Goal: Task Accomplishment & Management: Complete application form

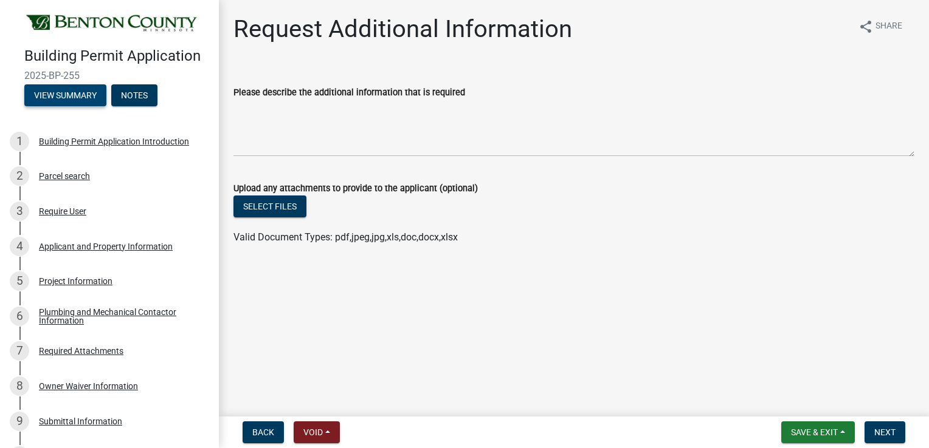
click at [43, 106] on button "View Summary" at bounding box center [65, 95] width 82 height 22
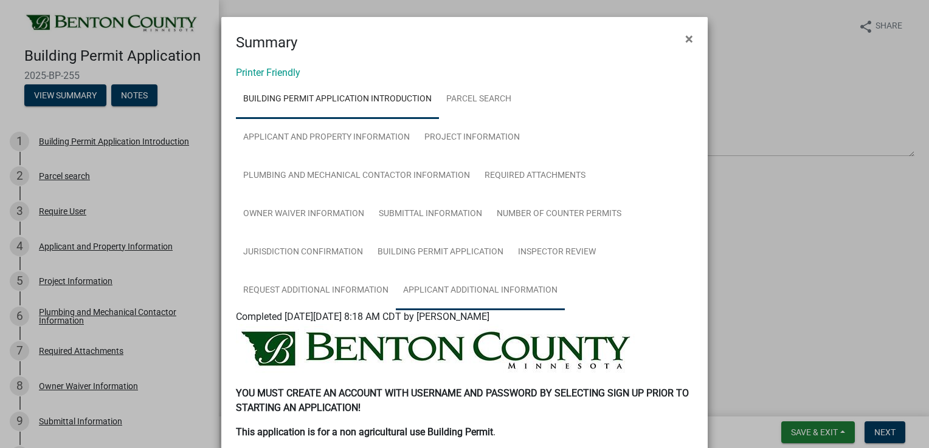
click at [464, 297] on link "Applicant Additional Information" at bounding box center [480, 291] width 169 height 39
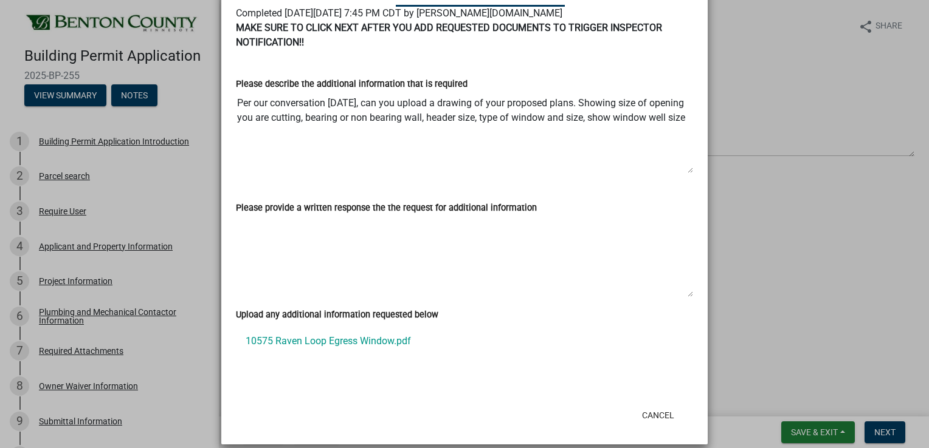
scroll to position [317, 0]
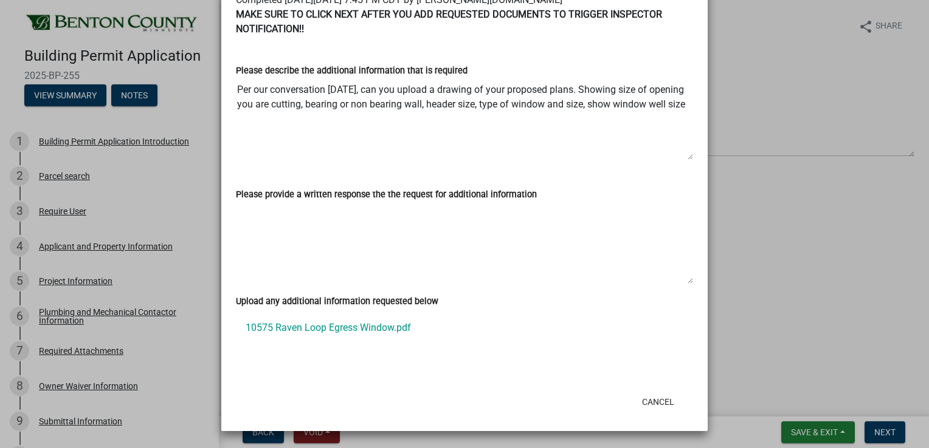
click at [323, 328] on link "10575 Raven Loop Egress Window.pdf" at bounding box center [464, 328] width 457 height 29
click at [145, 298] on ngb-modal-window "Summary × Printer Friendly Building Permit Application Introduction Parcel sear…" at bounding box center [464, 224] width 929 height 448
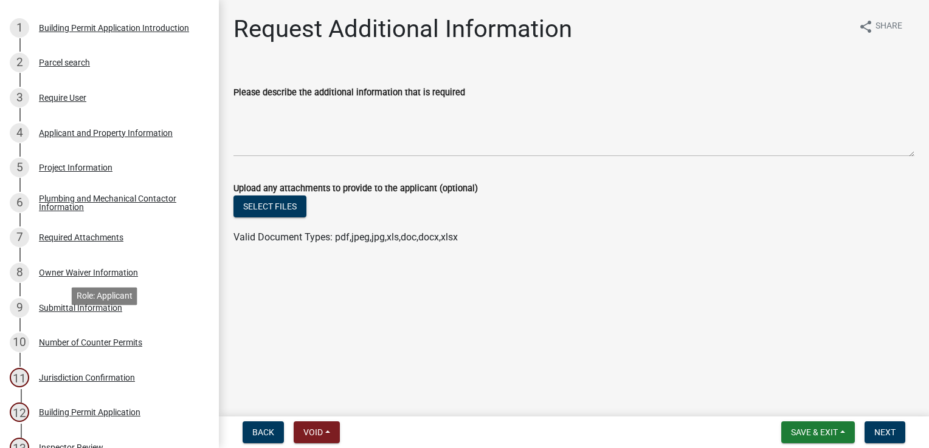
scroll to position [243, 0]
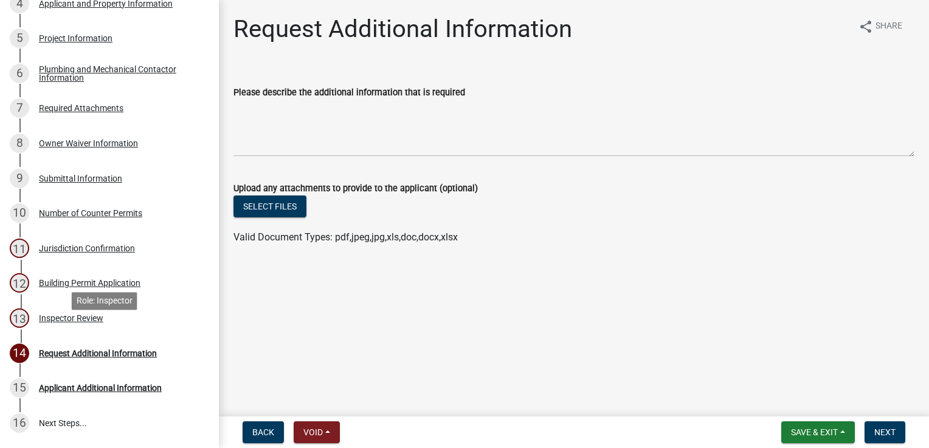
click at [87, 323] on div "Inspector Review" at bounding box center [71, 318] width 64 height 9
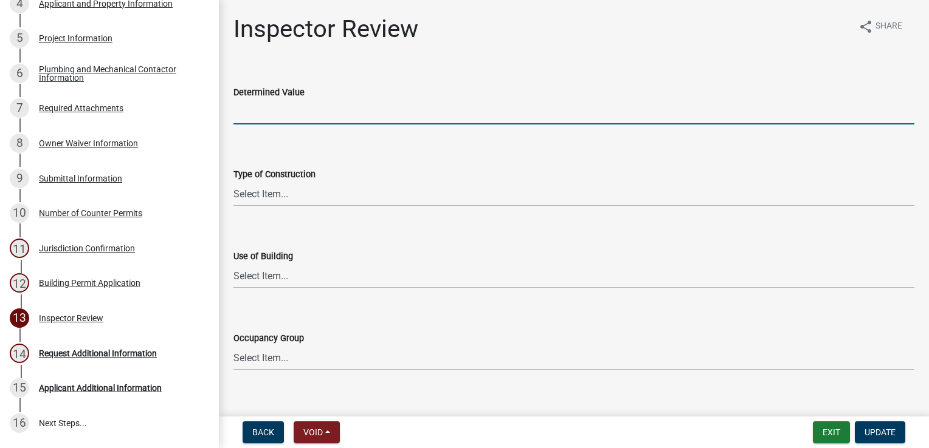
click at [250, 107] on input "text" at bounding box center [573, 112] width 681 height 25
type input "2000"
click at [266, 198] on select "Select Item... I-A [PERSON_NAME]-A II-B III-A III-B IV V-A V-B" at bounding box center [573, 194] width 681 height 25
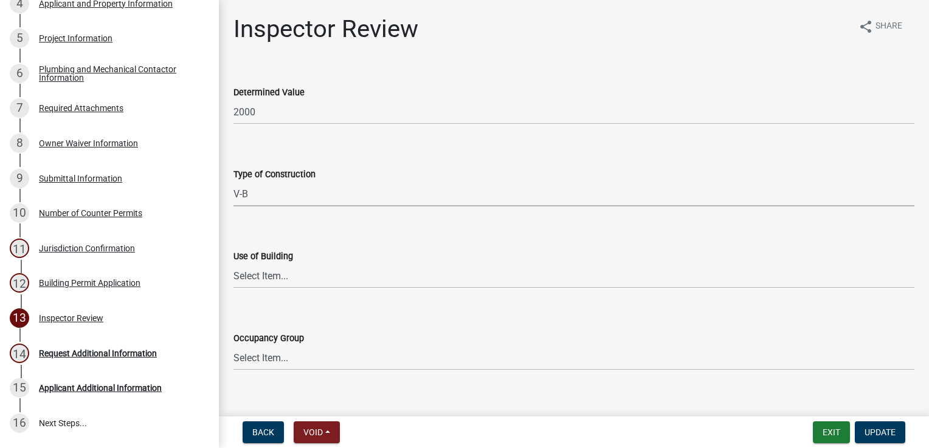
click at [233, 182] on select "Select Item... I-A [PERSON_NAME]-A II-B III-A III-B IV V-A V-B" at bounding box center [573, 194] width 681 height 25
select select "94a12757-2a59-4079-8756-dca9431867ef"
click at [256, 272] on select "Select Item... IBC IRC" at bounding box center [573, 276] width 681 height 25
click at [233, 264] on select "Select Item... IBC IRC" at bounding box center [573, 276] width 681 height 25
select select "6dc0760e-8c08-4580-9fe9-6a7ebc6918b6"
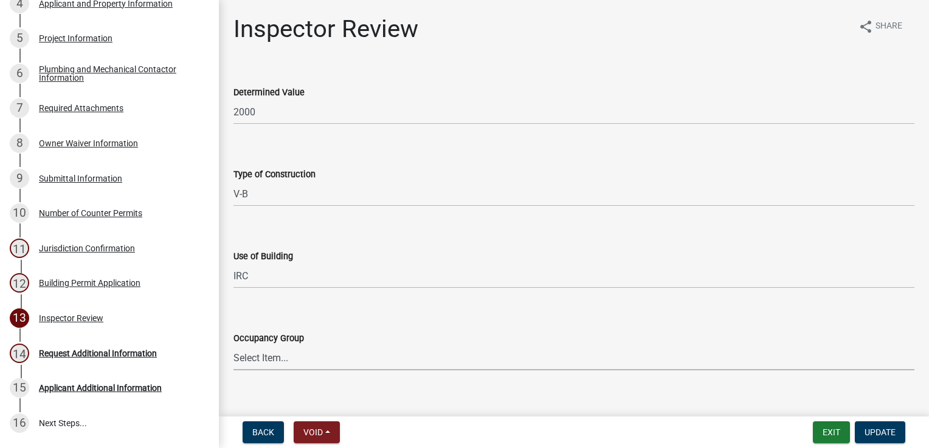
click at [271, 354] on select "Select Item... IRC 1 IRC 2 IRC 3 IRC 4 A-1 A-2 A-3 A-4 B F-1 F-2 H-1 H-2 H-3 H-…" at bounding box center [573, 358] width 681 height 25
click at [233, 346] on select "Select Item... IRC 1 IRC 2 IRC 3 IRC 4 A-1 A-2 A-3 A-4 B F-1 F-2 H-1 H-2 H-3 H-…" at bounding box center [573, 358] width 681 height 25
select select "523529d2-5cc6-44b9-b072-47143663a054"
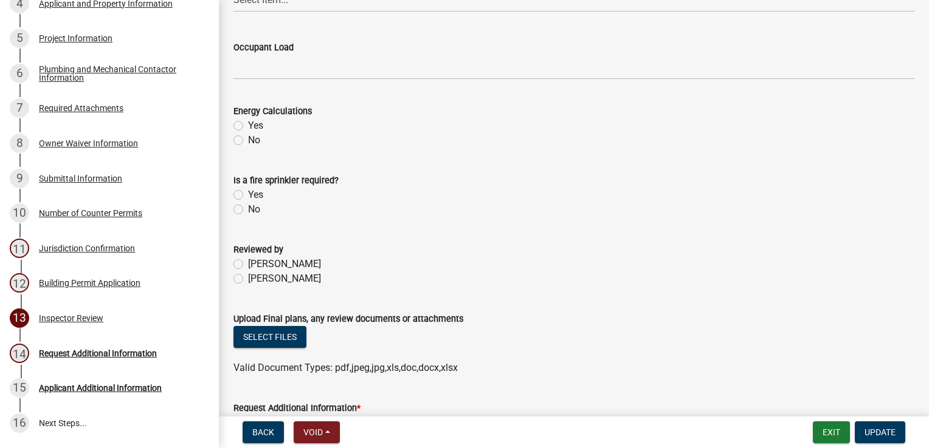
scroll to position [547, 0]
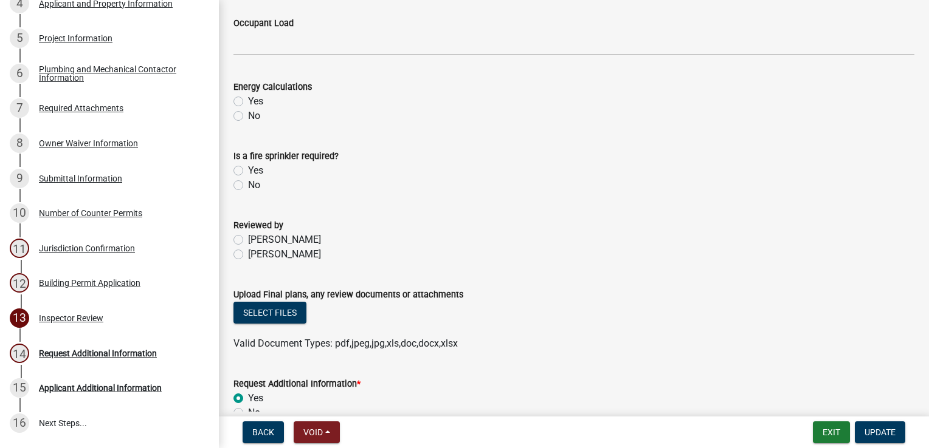
click at [248, 255] on label "[PERSON_NAME]" at bounding box center [284, 254] width 73 height 15
click at [248, 255] on input "[PERSON_NAME]" at bounding box center [252, 251] width 8 height 8
radio input "true"
click at [261, 315] on button "Select files" at bounding box center [269, 313] width 73 height 22
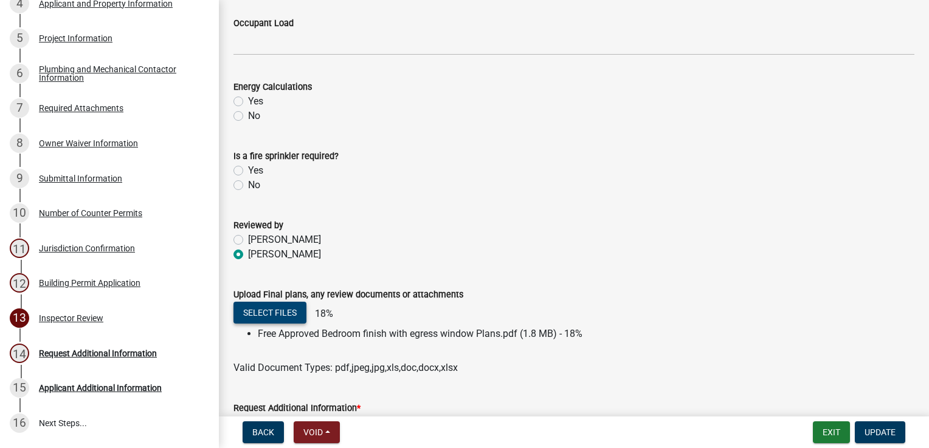
scroll to position [637, 0]
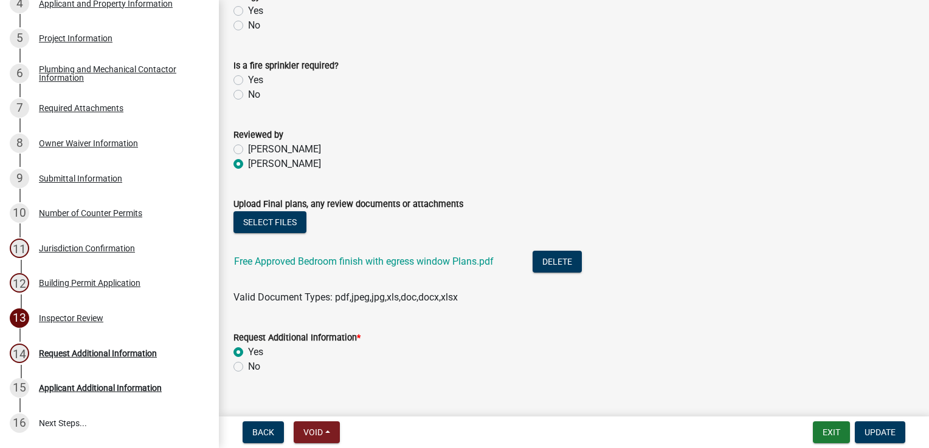
click at [248, 367] on label "No" at bounding box center [254, 367] width 12 height 15
click at [248, 367] on input "No" at bounding box center [252, 364] width 8 height 8
radio input "true"
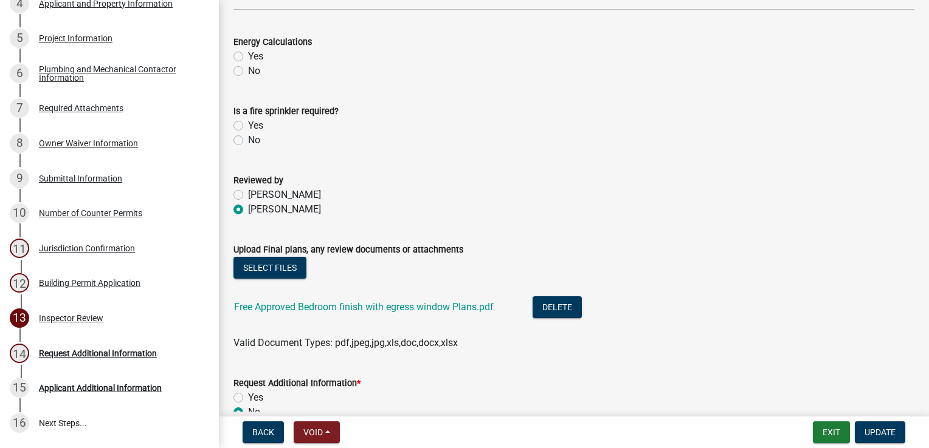
scroll to position [658, 0]
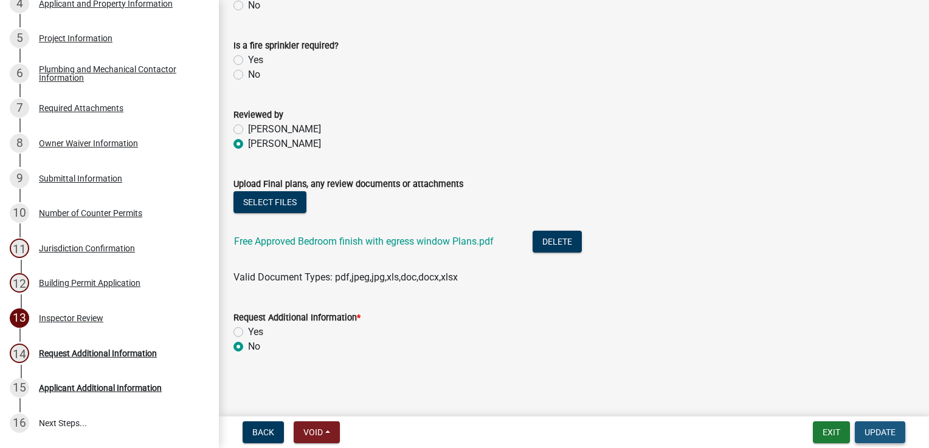
click at [875, 426] on button "Update" at bounding box center [879, 433] width 50 height 22
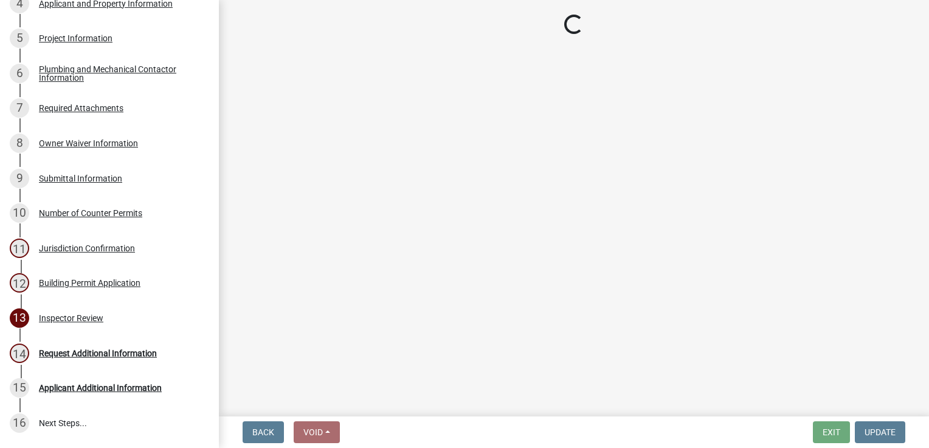
scroll to position [383, 0]
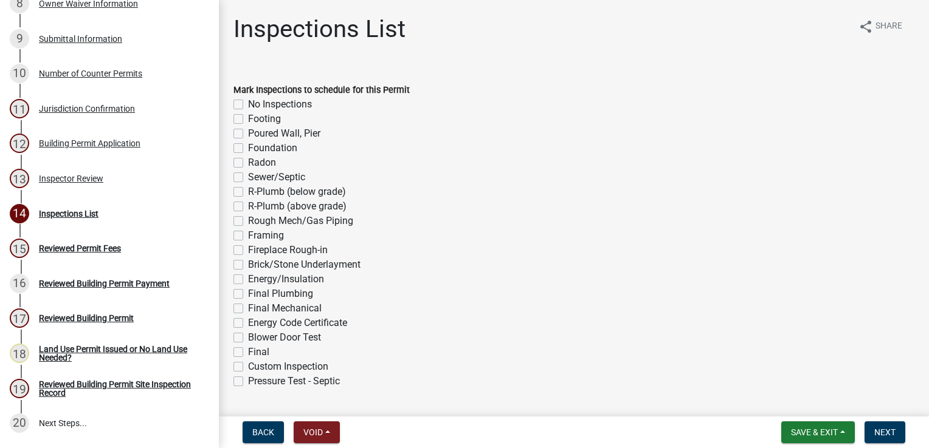
click at [248, 235] on label "Framing" at bounding box center [266, 235] width 36 height 15
click at [248, 235] on input "Framing" at bounding box center [252, 232] width 8 height 8
checkbox input "true"
checkbox input "false"
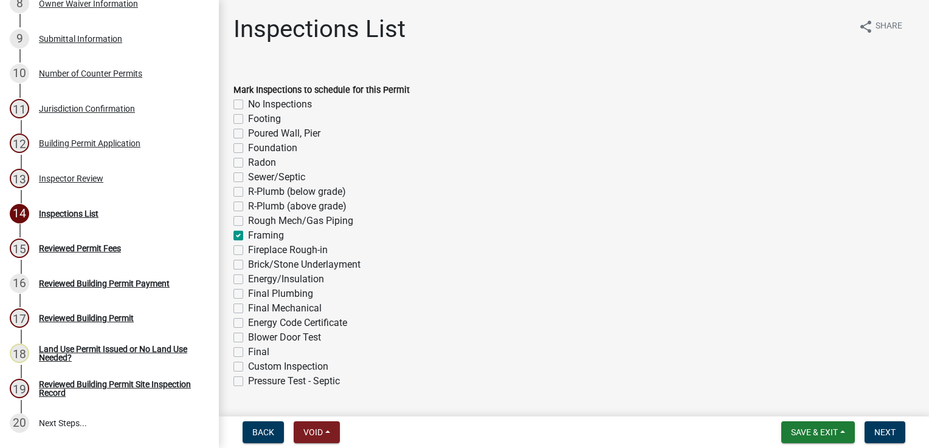
checkbox input "false"
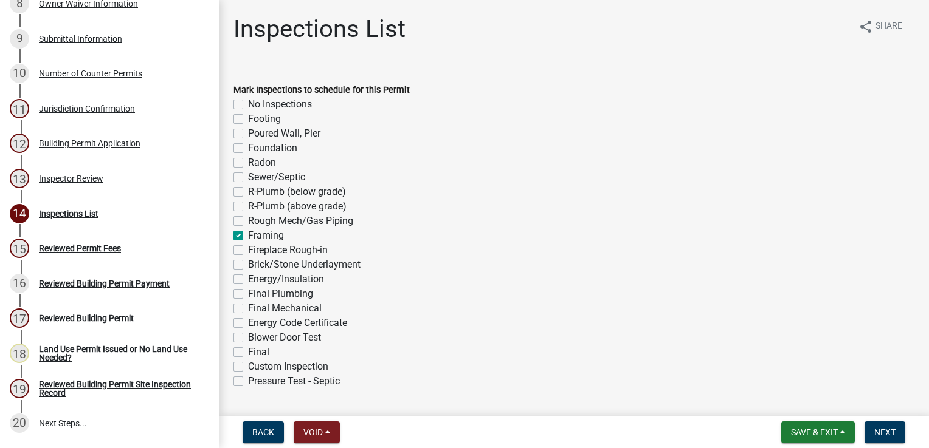
checkbox input "false"
checkbox input "true"
checkbox input "false"
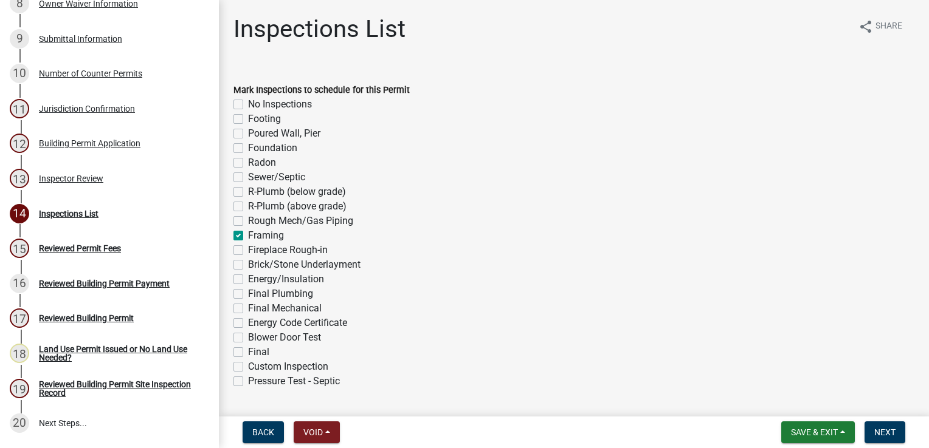
checkbox input "false"
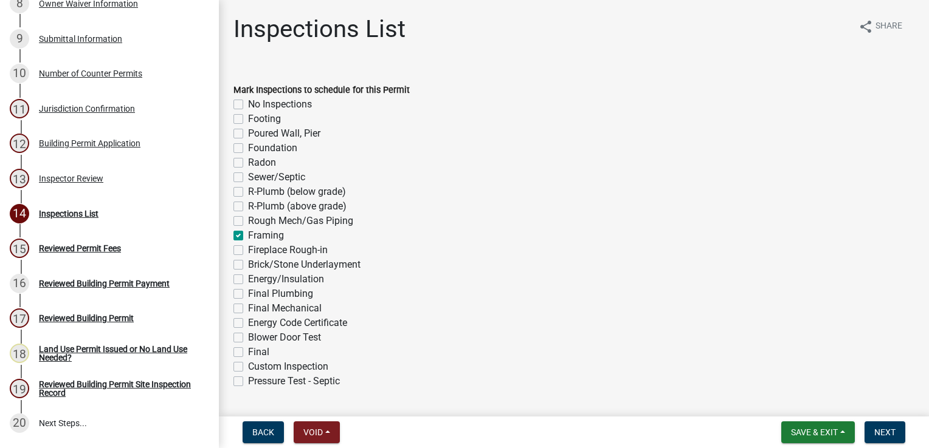
checkbox input "false"
click at [248, 281] on label "Energy/Insulation" at bounding box center [286, 279] width 76 height 15
click at [248, 280] on input "Energy/Insulation" at bounding box center [252, 276] width 8 height 8
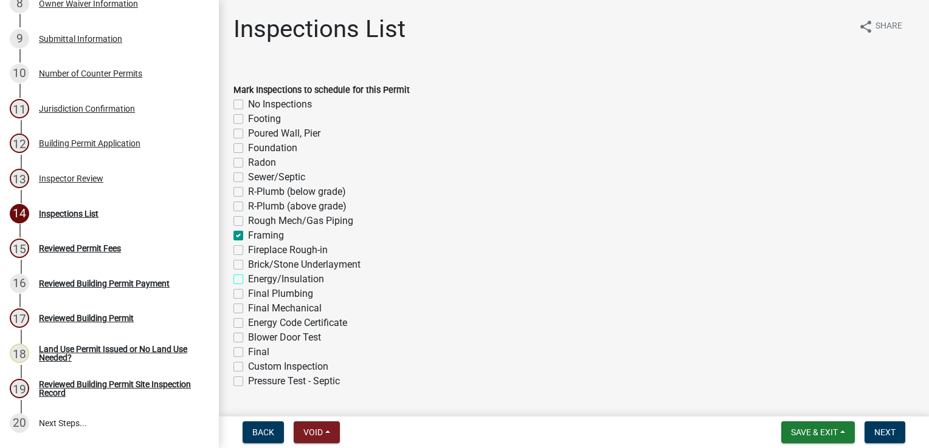
checkbox input "true"
checkbox input "false"
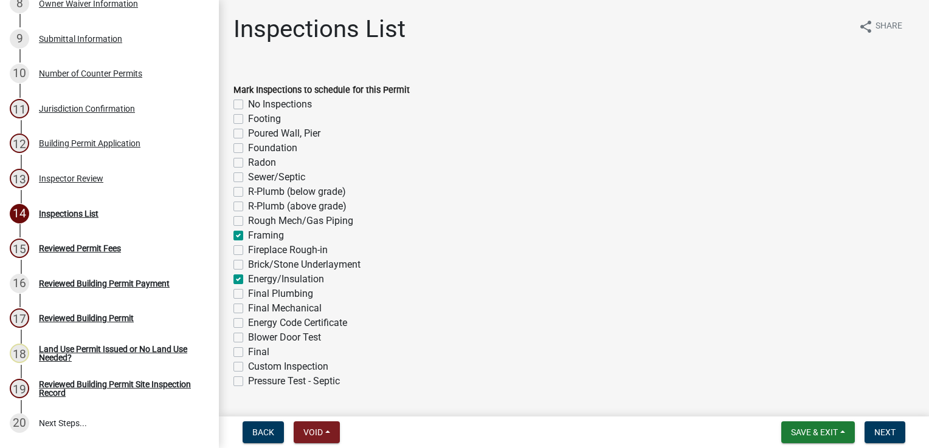
checkbox input "false"
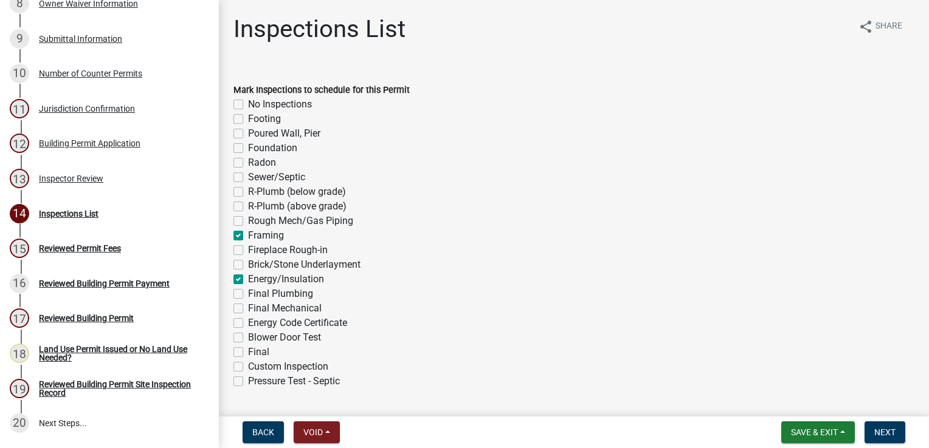
checkbox input "true"
checkbox input "false"
checkbox input "true"
checkbox input "false"
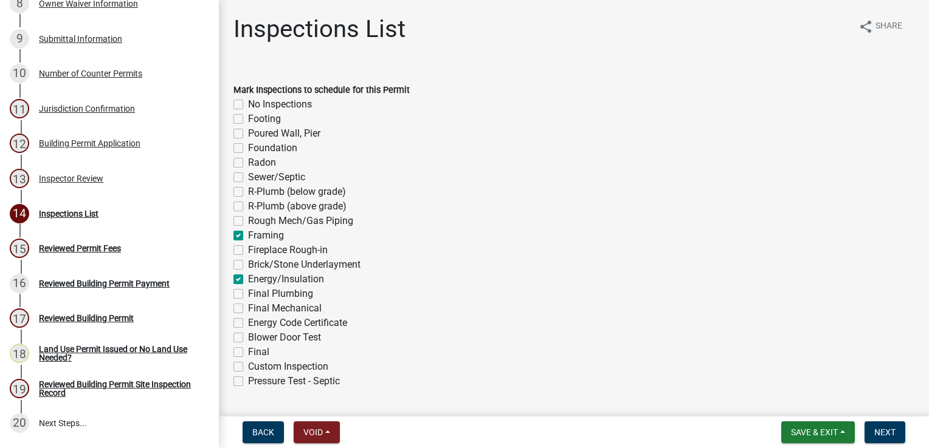
checkbox input "false"
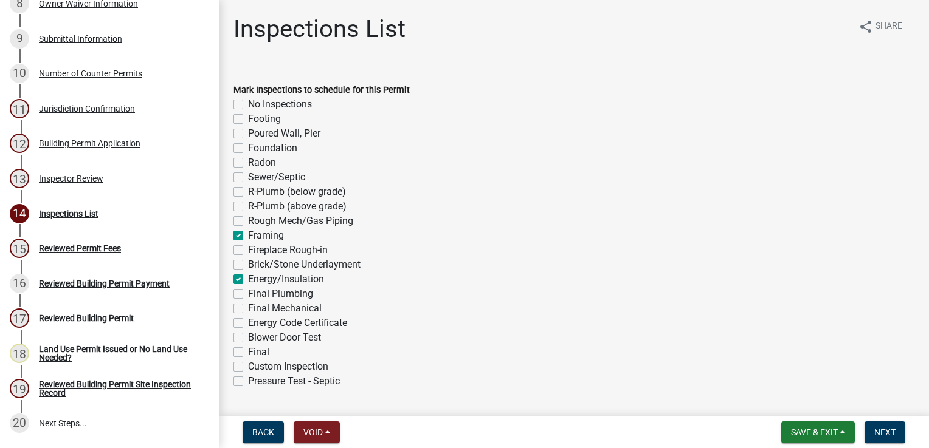
checkbox input "false"
click at [248, 351] on label "Final" at bounding box center [258, 352] width 21 height 15
click at [248, 351] on input "Final" at bounding box center [252, 349] width 8 height 8
checkbox input "true"
checkbox input "false"
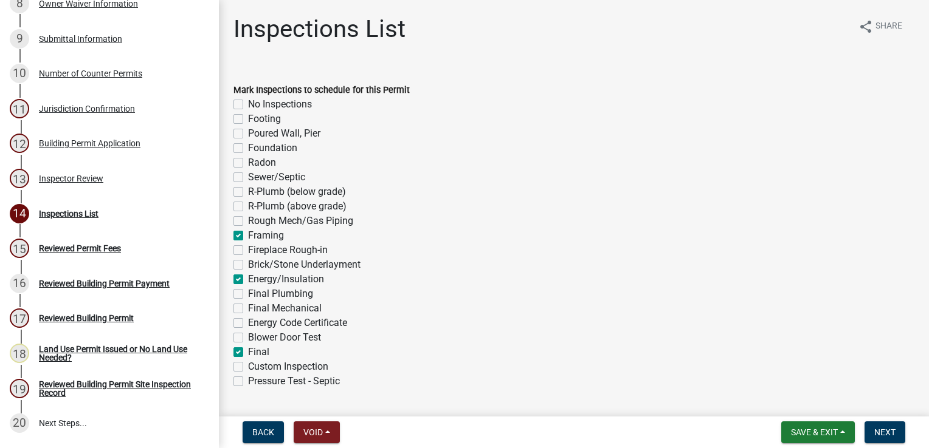
checkbox input "false"
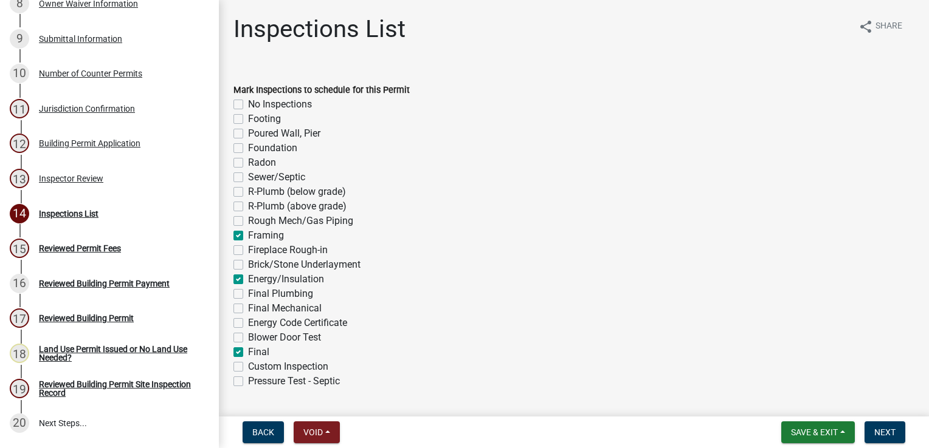
checkbox input "false"
checkbox input "true"
checkbox input "false"
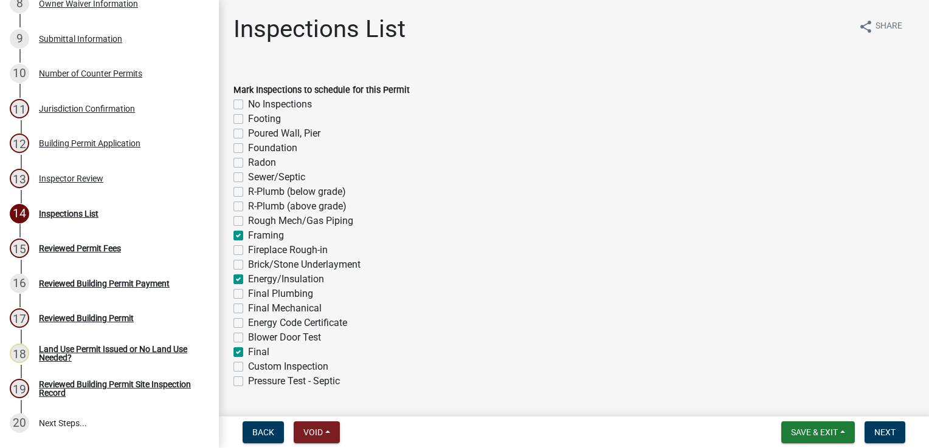
checkbox input "false"
checkbox input "true"
checkbox input "false"
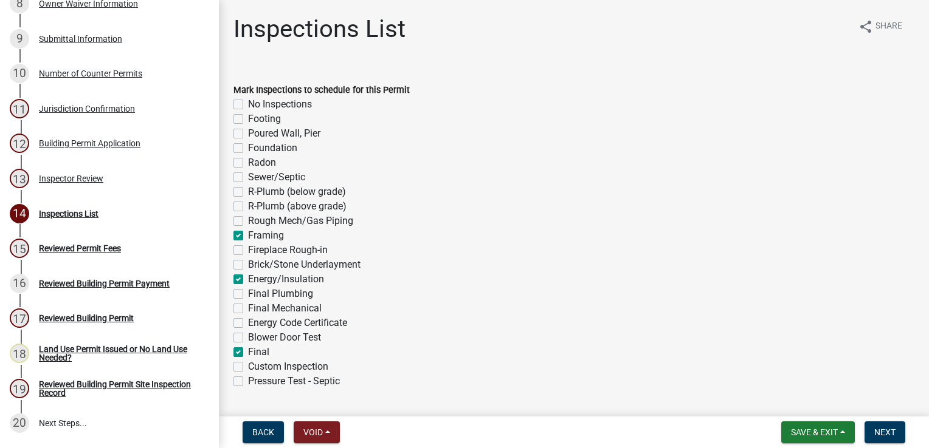
checkbox input "false"
checkbox input "true"
checkbox input "false"
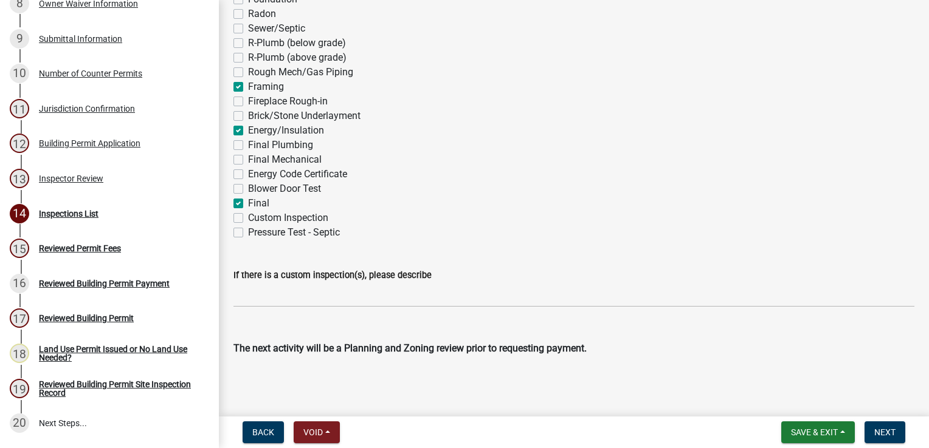
scroll to position [149, 0]
click at [798, 430] on span "Save & Exit" at bounding box center [814, 433] width 47 height 10
click at [785, 372] on button "Save" at bounding box center [805, 371] width 97 height 29
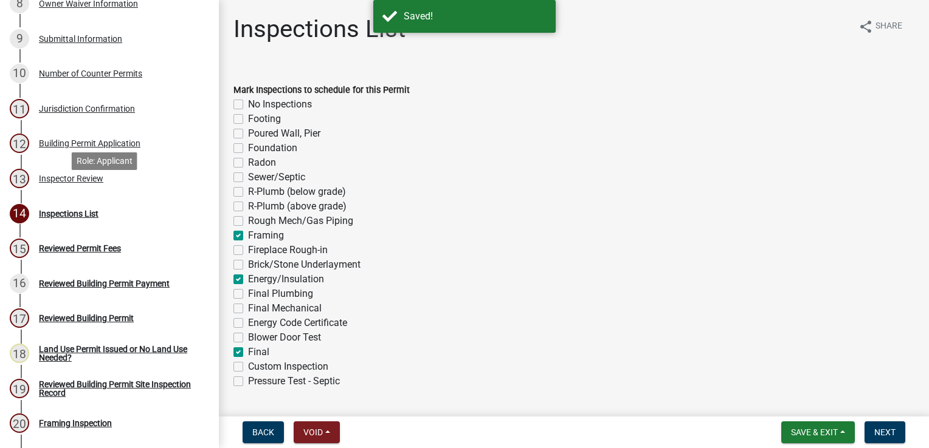
scroll to position [488, 0]
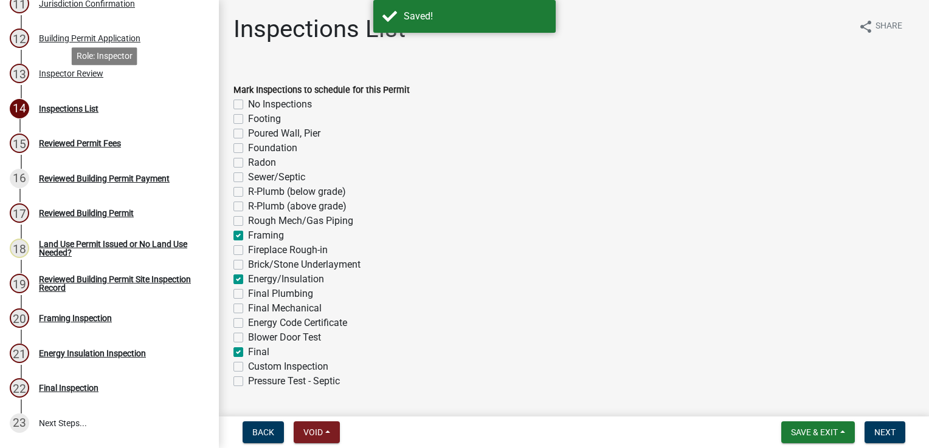
click at [60, 78] on div "Inspector Review" at bounding box center [71, 73] width 64 height 9
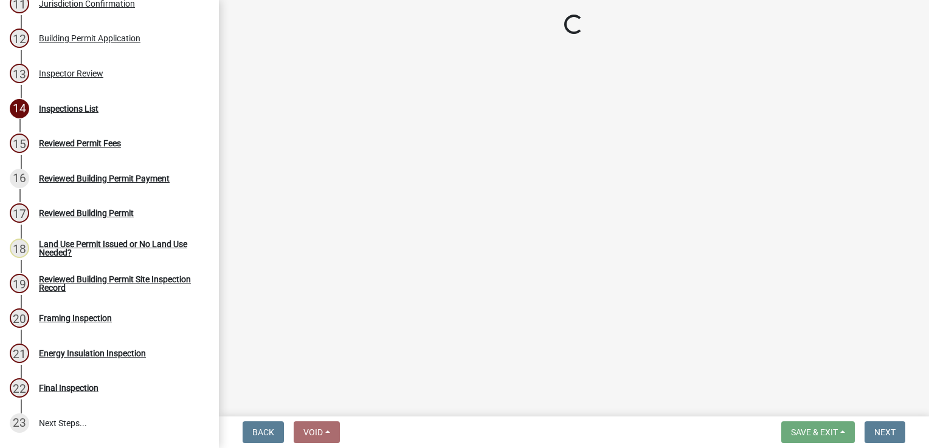
select select "94a12757-2a59-4079-8756-dca9431867ef"
select select "6dc0760e-8c08-4580-9fe9-6a7ebc6918b6"
select select "523529d2-5cc6-44b9-b072-47143663a054"
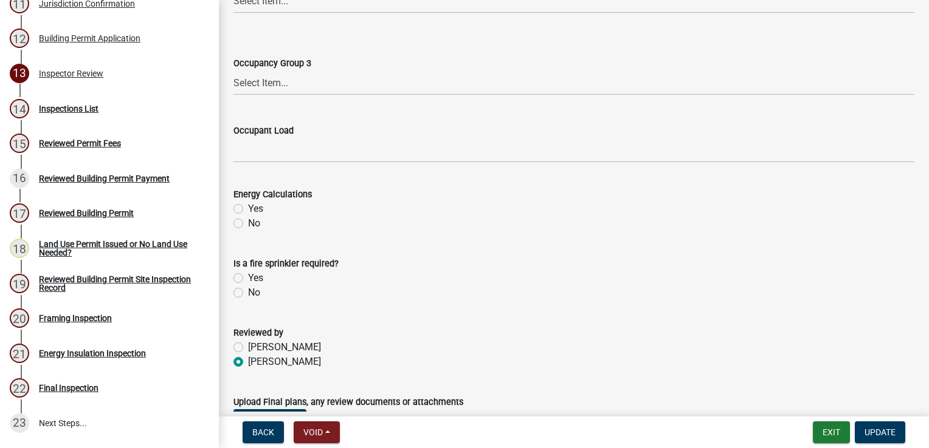
scroll to position [608, 0]
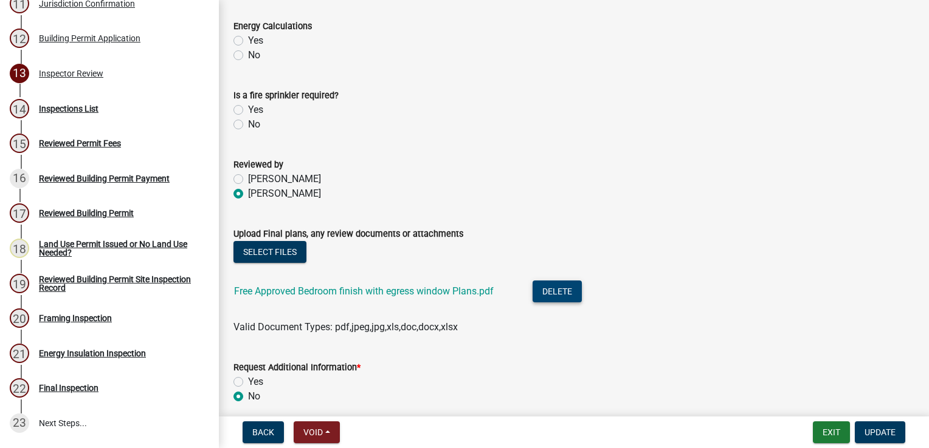
click at [560, 292] on button "Delete" at bounding box center [556, 292] width 49 height 22
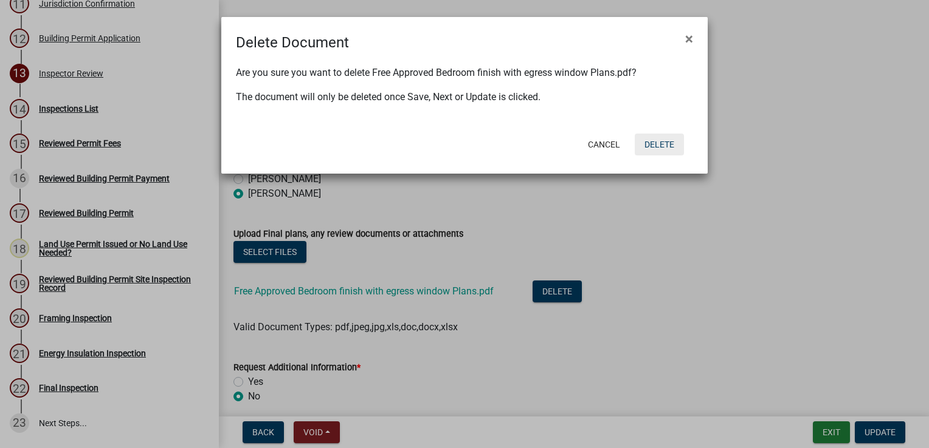
click at [653, 147] on button "Delete" at bounding box center [658, 145] width 49 height 22
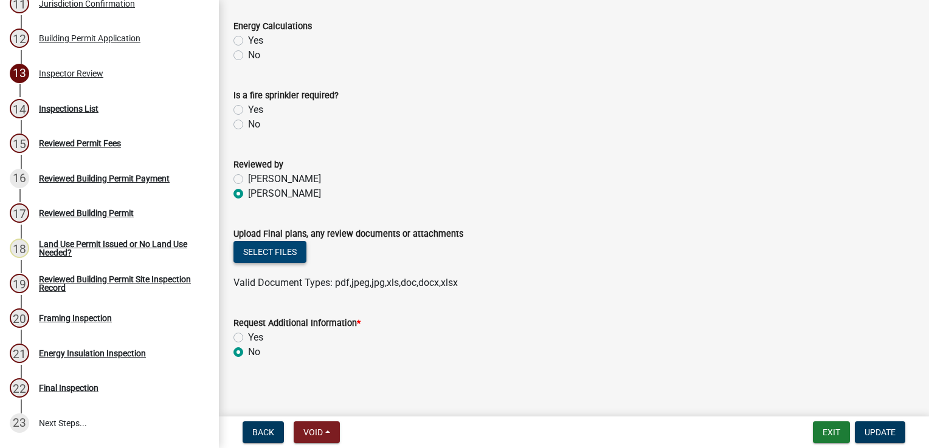
click at [284, 255] on button "Select files" at bounding box center [269, 252] width 73 height 22
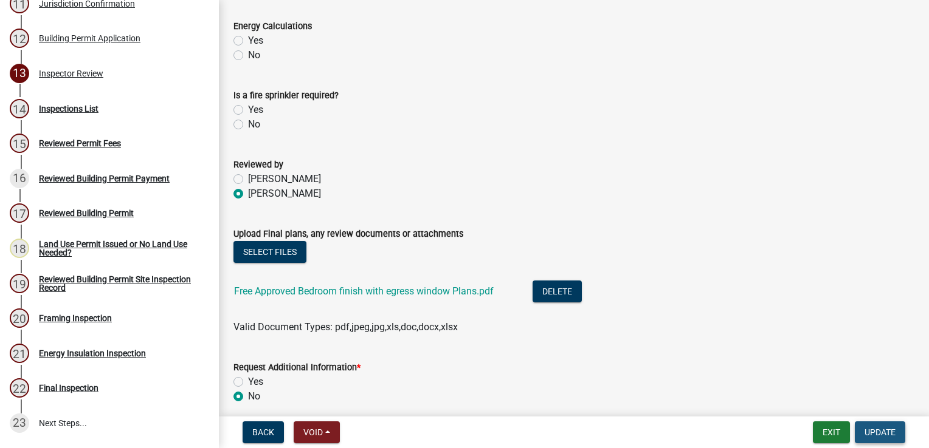
click at [893, 431] on span "Update" at bounding box center [879, 433] width 31 height 10
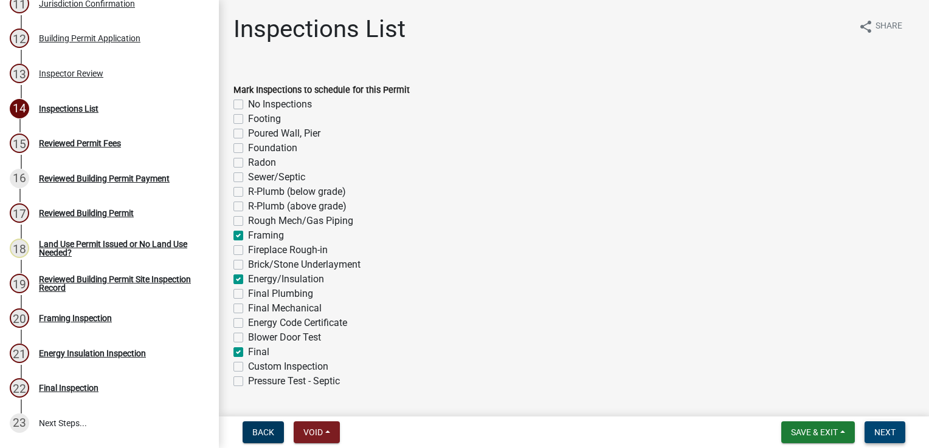
click at [895, 433] on button "Next" at bounding box center [884, 433] width 41 height 22
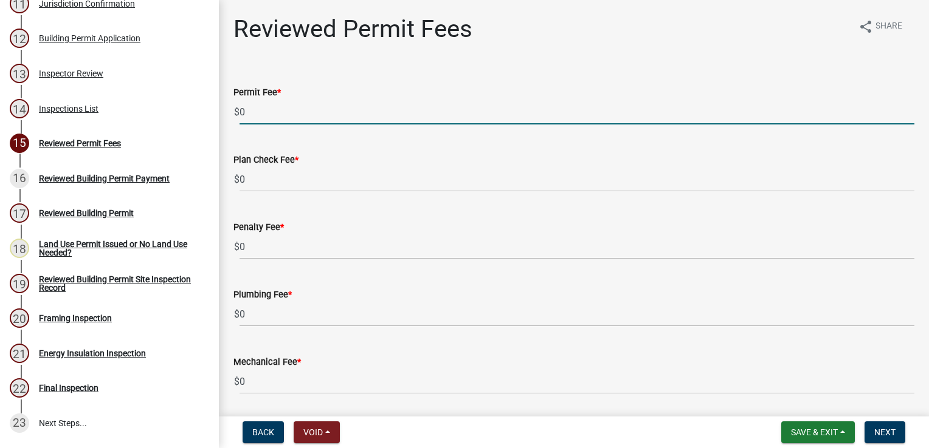
click at [263, 122] on input "0" at bounding box center [576, 112] width 675 height 25
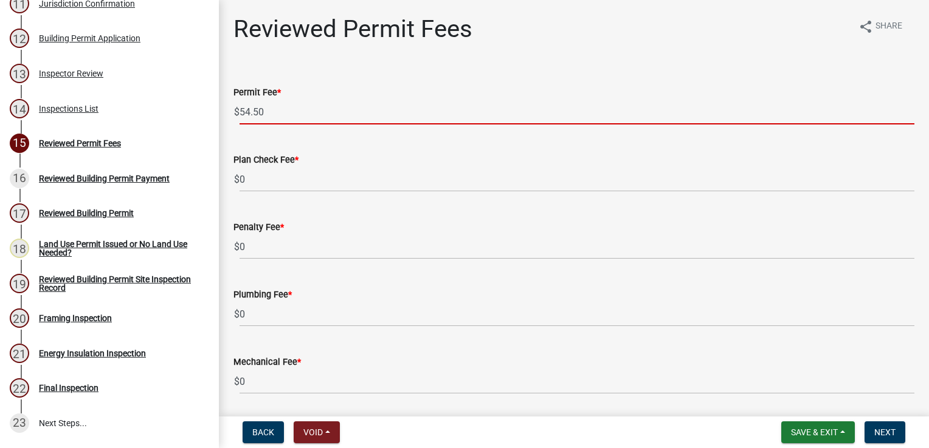
type input "54.50"
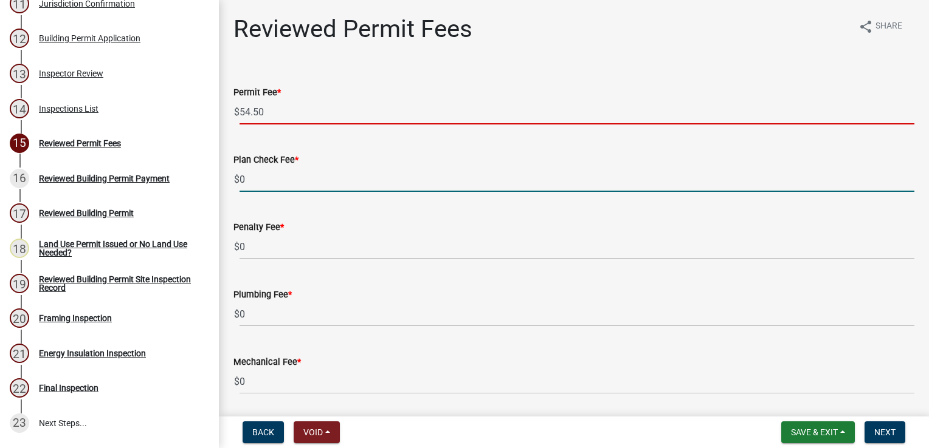
click at [272, 184] on input "0" at bounding box center [576, 179] width 675 height 25
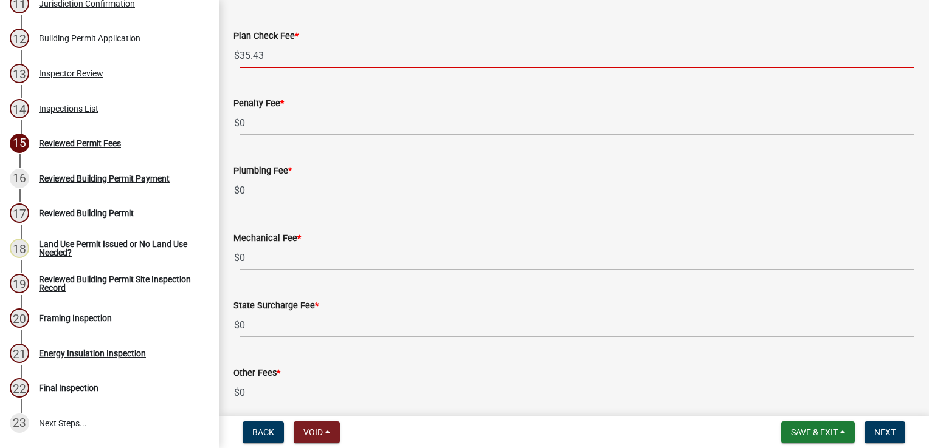
scroll to position [175, 0]
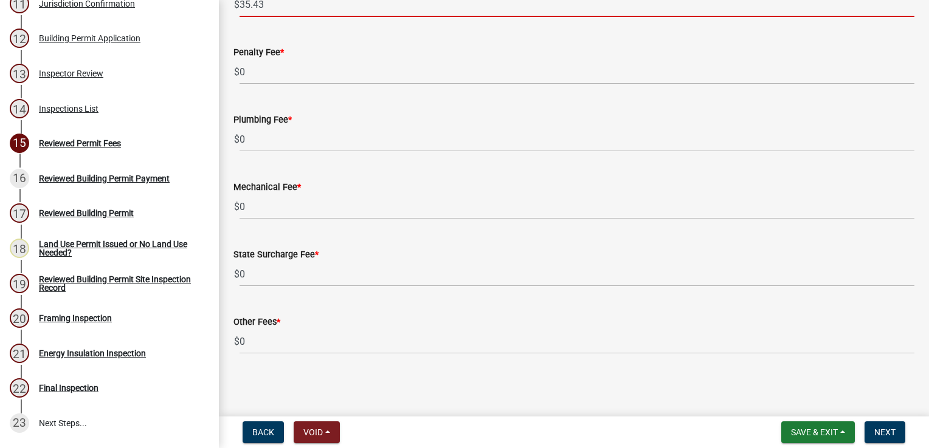
type input "35.43"
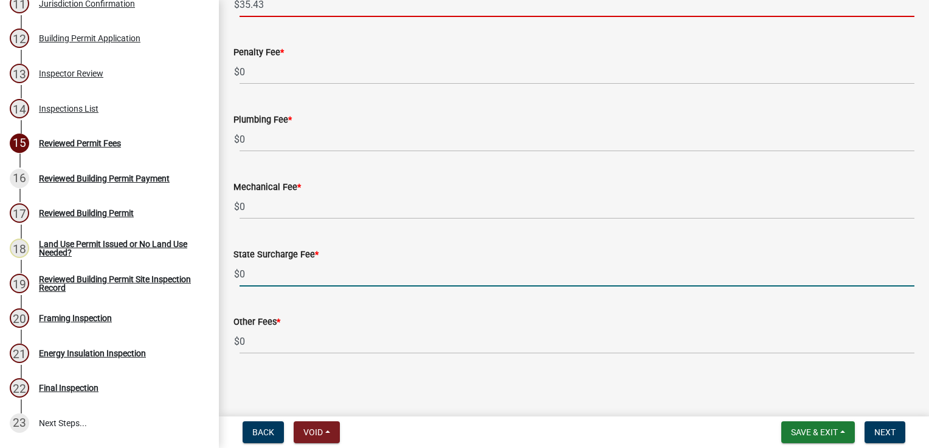
click at [260, 273] on input "0" at bounding box center [576, 274] width 675 height 25
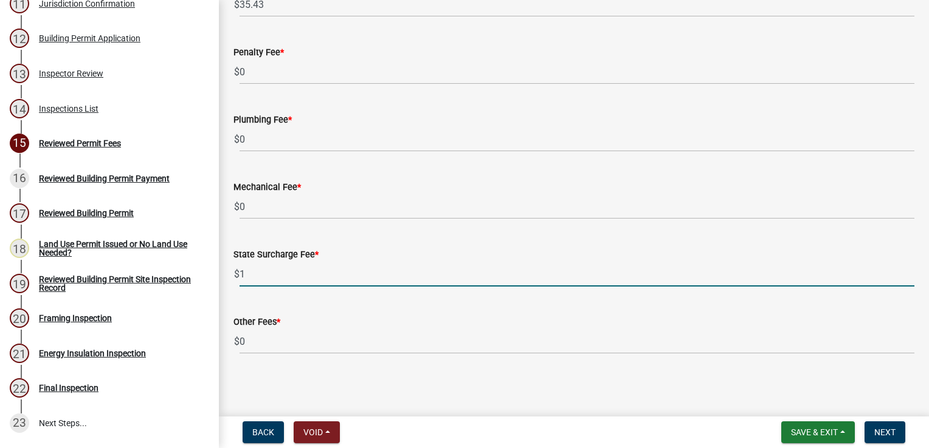
type input "1"
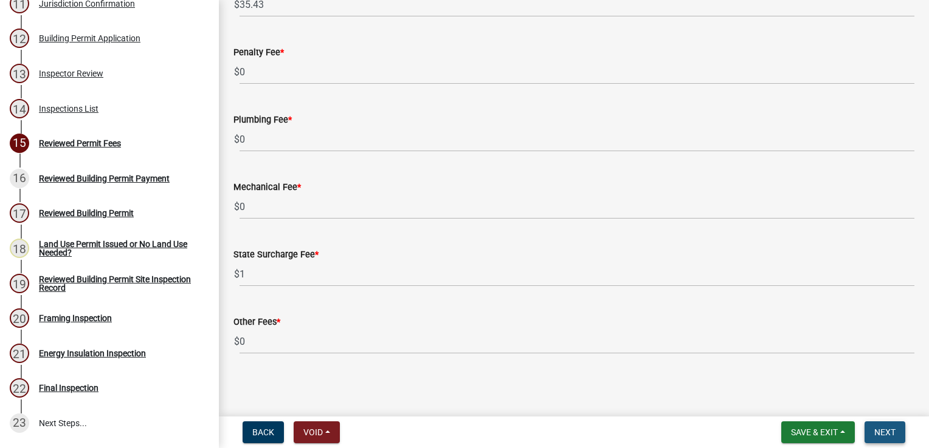
click at [883, 428] on span "Next" at bounding box center [884, 433] width 21 height 10
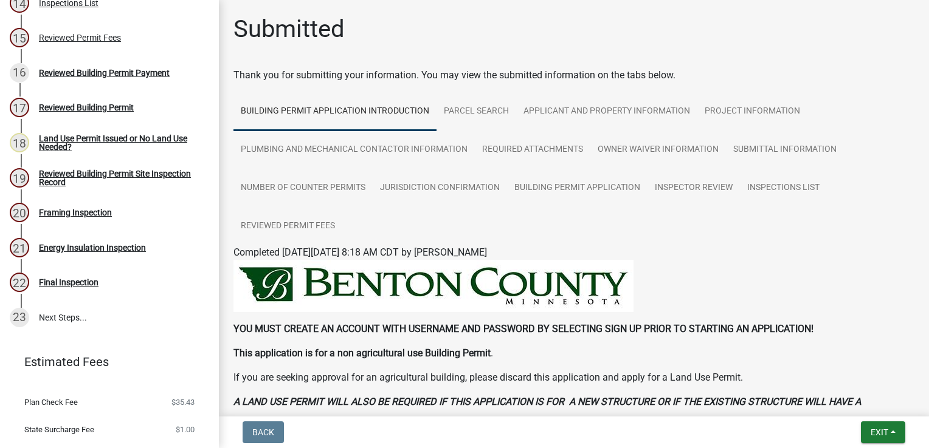
scroll to position [664, 0]
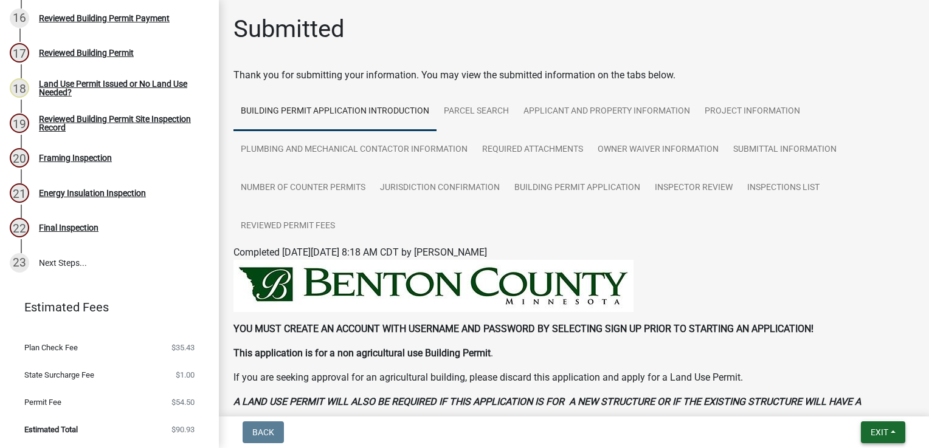
click at [868, 434] on button "Exit" at bounding box center [882, 433] width 44 height 22
click at [856, 402] on button "Save & Exit" at bounding box center [856, 400] width 97 height 29
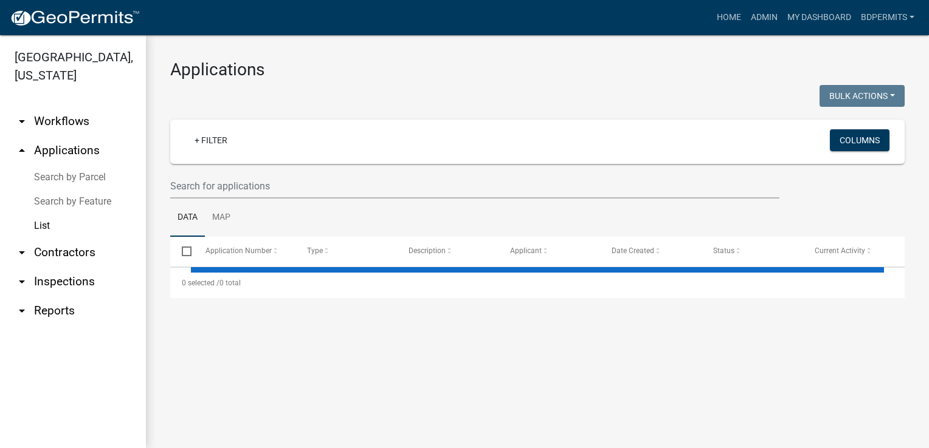
select select "3: 100"
